Goal: Check status: Check status

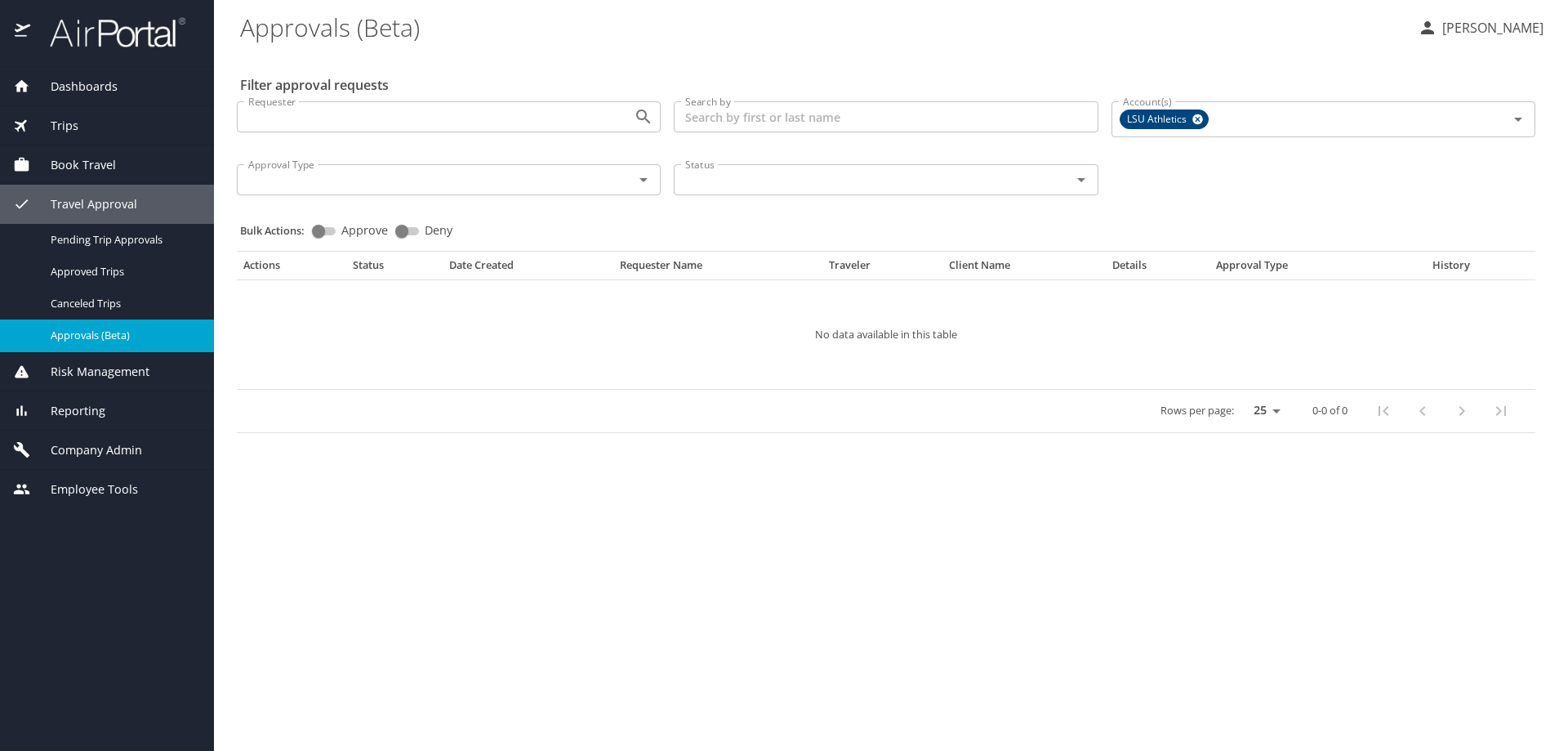
click at [86, 127] on div "Trips" at bounding box center [107, 125] width 188 height 18
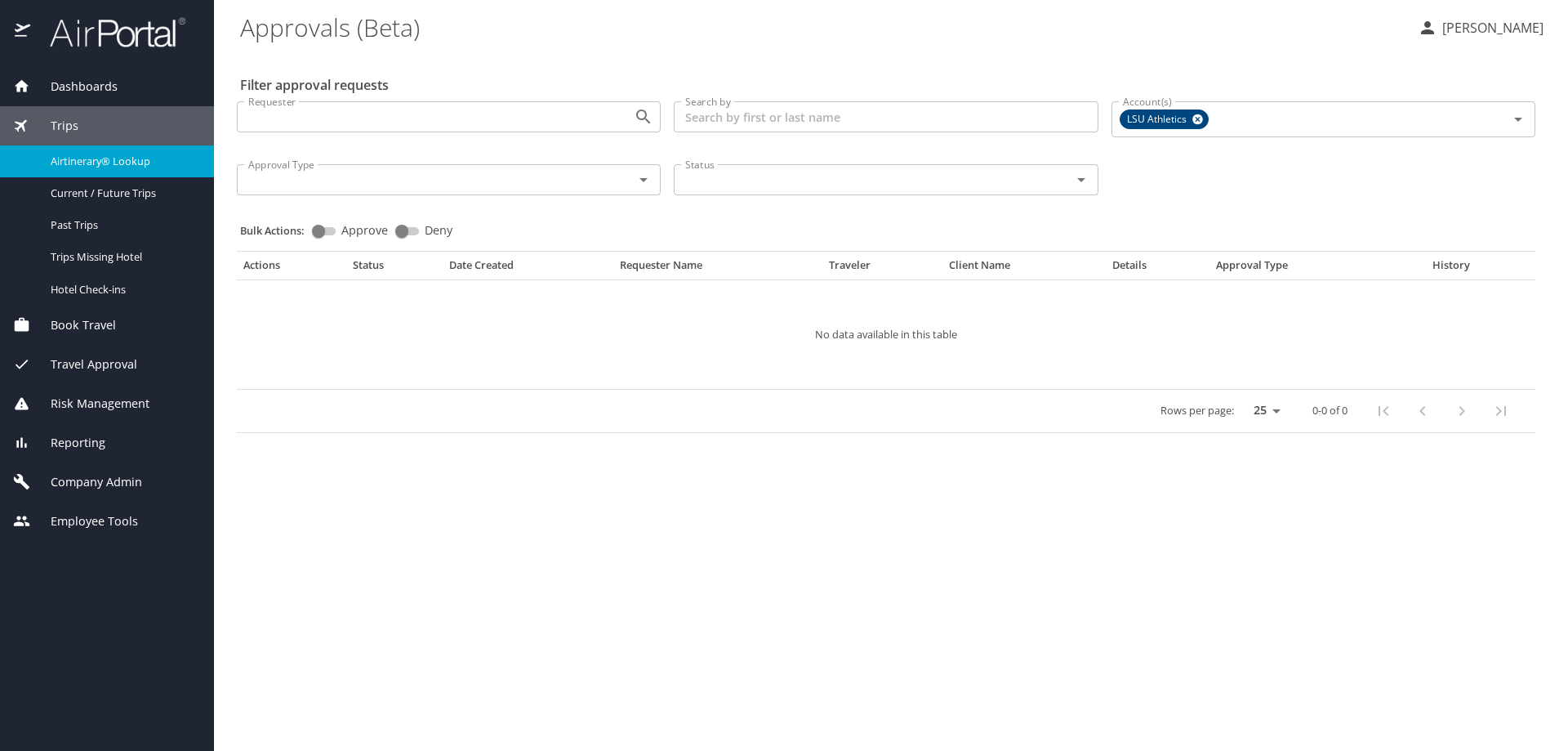
click at [125, 165] on span "Airtinerary® Lookup" at bounding box center [122, 162] width 144 height 15
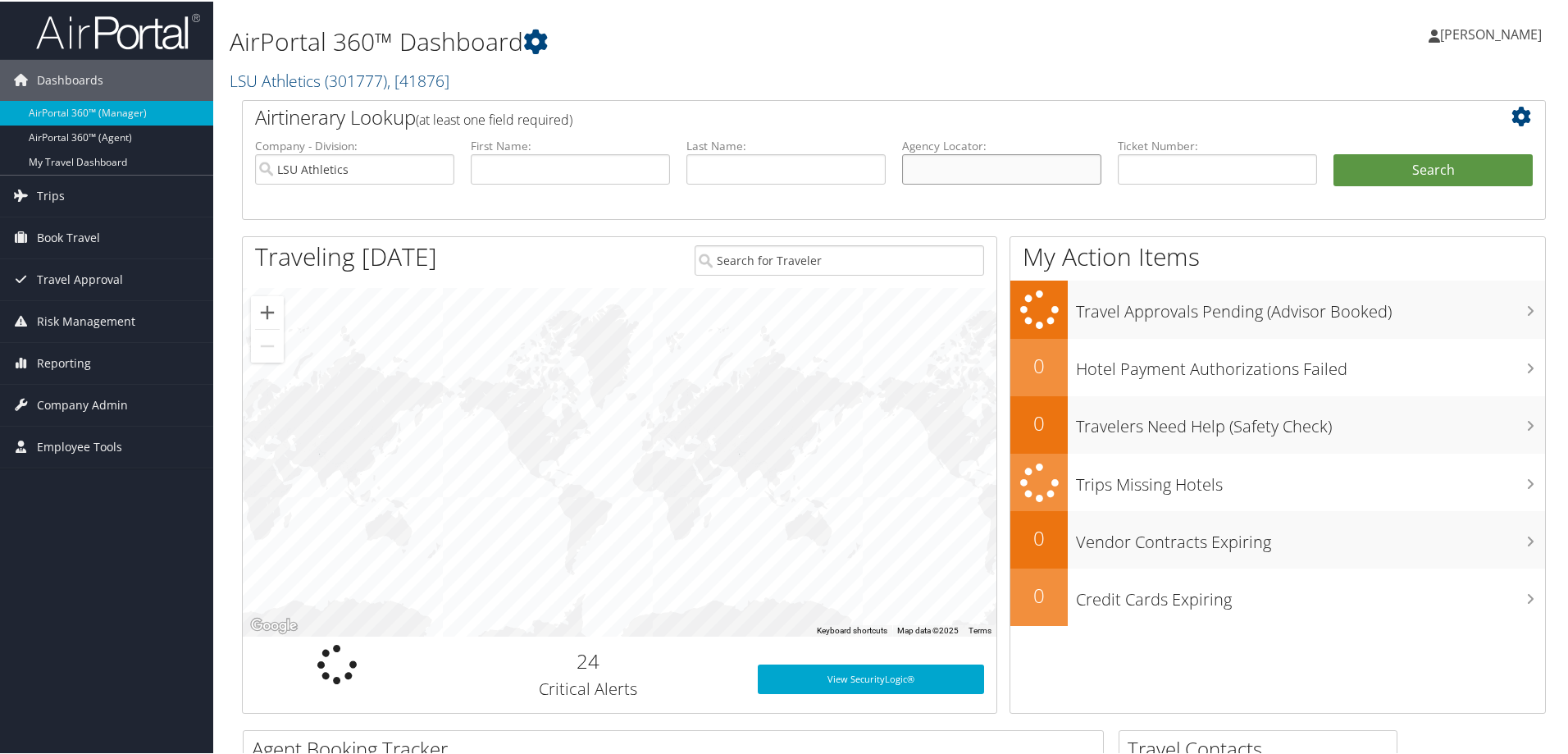
click at [937, 167] on input "text" at bounding box center [1001, 168] width 199 height 31
paste input "DP5BGN"
type input "DP5BGN"
click at [1395, 162] on button "Search" at bounding box center [1433, 169] width 199 height 33
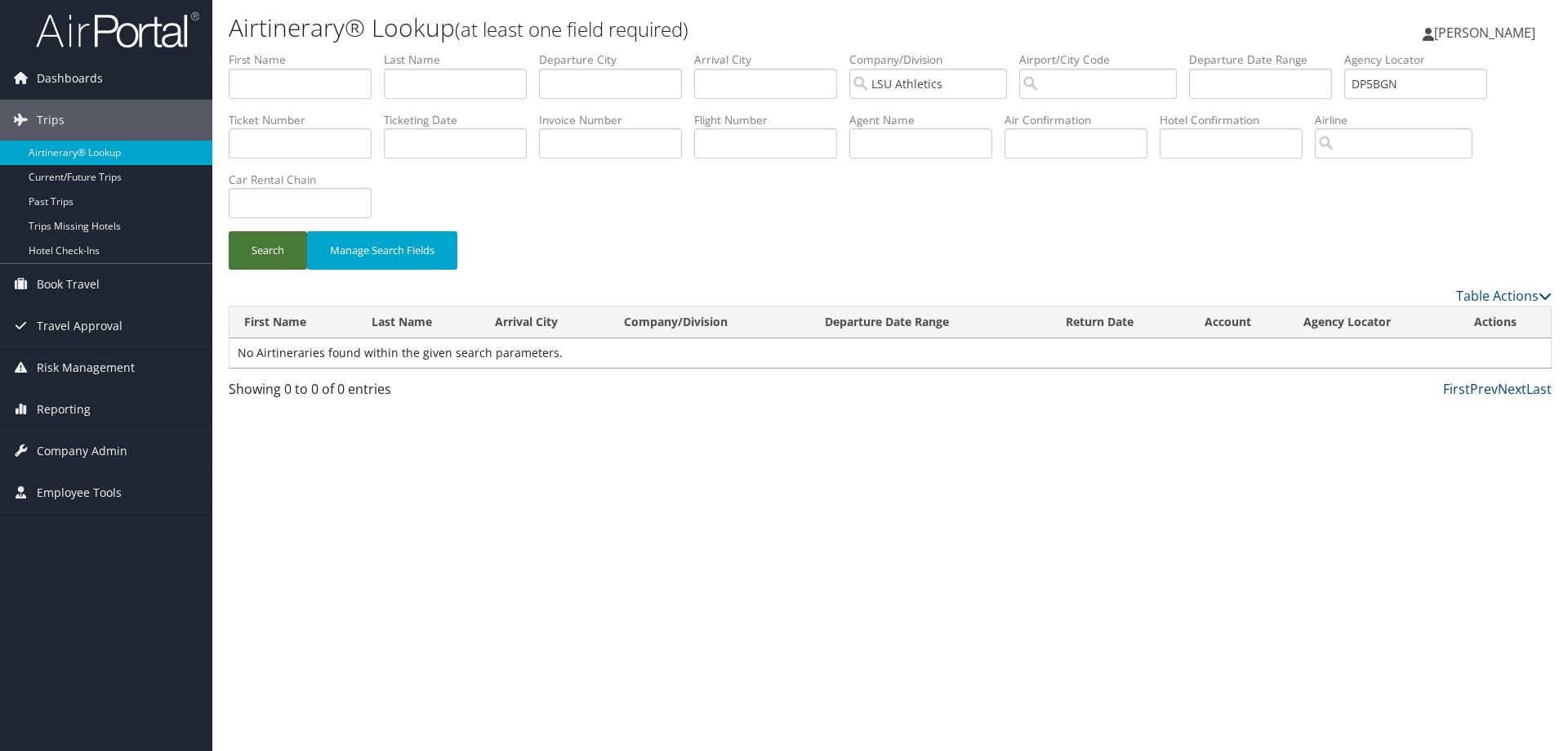
click at [269, 254] on button "Search" at bounding box center [268, 251] width 78 height 38
drag, startPoint x: 972, startPoint y: 81, endPoint x: 811, endPoint y: 81, distance: 161.0
click at [811, 52] on ul "First Name Last Name Departure City Arrival City Company/Division LSU Athletics…" at bounding box center [890, 52] width 1323 height 0
click at [253, 243] on button "Search" at bounding box center [268, 251] width 78 height 38
click at [73, 328] on span "Travel Approval" at bounding box center [79, 325] width 86 height 41
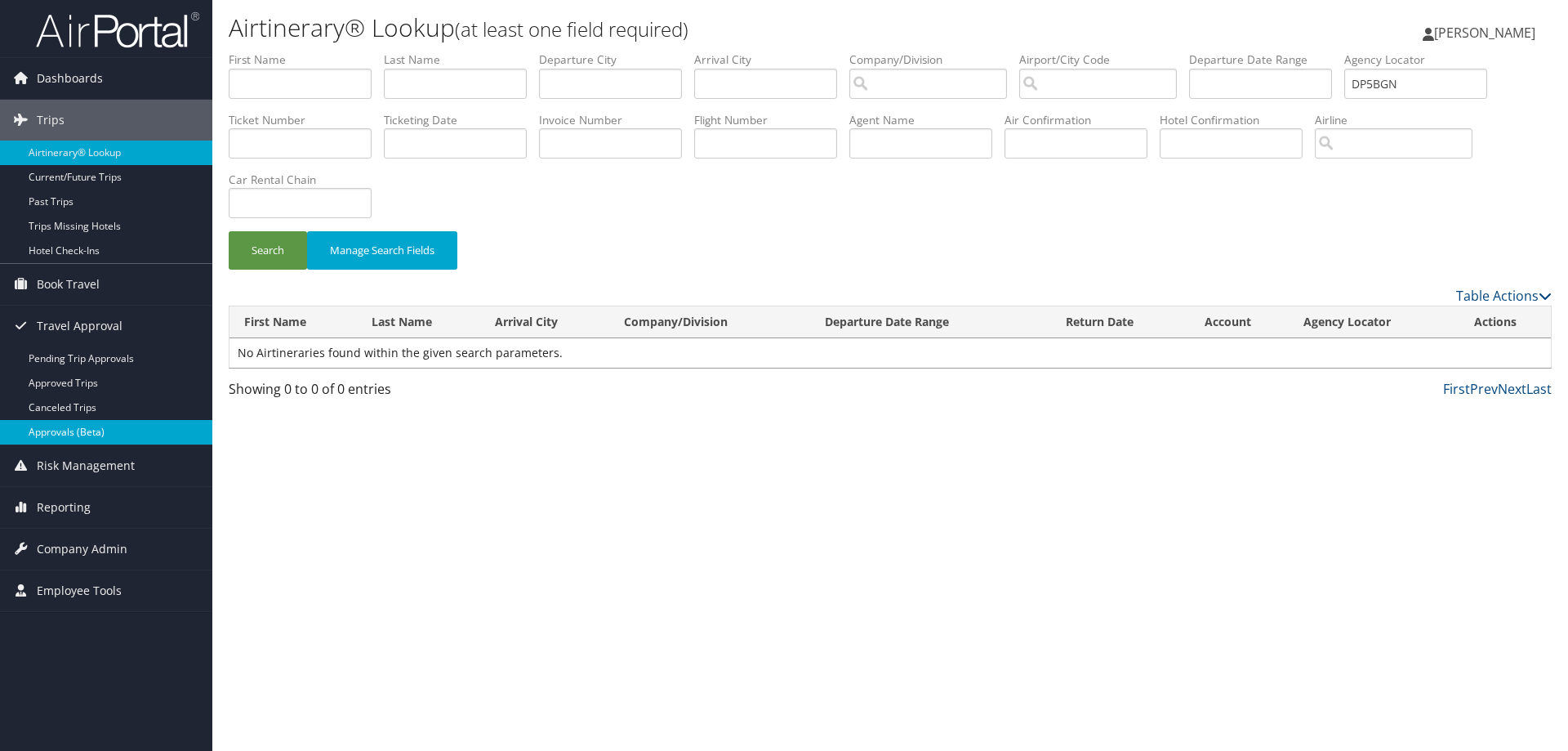
click at [80, 434] on link "Approvals (Beta)" at bounding box center [106, 432] width 212 height 25
